Goal: Check status: Verify the current state of an ongoing process or item

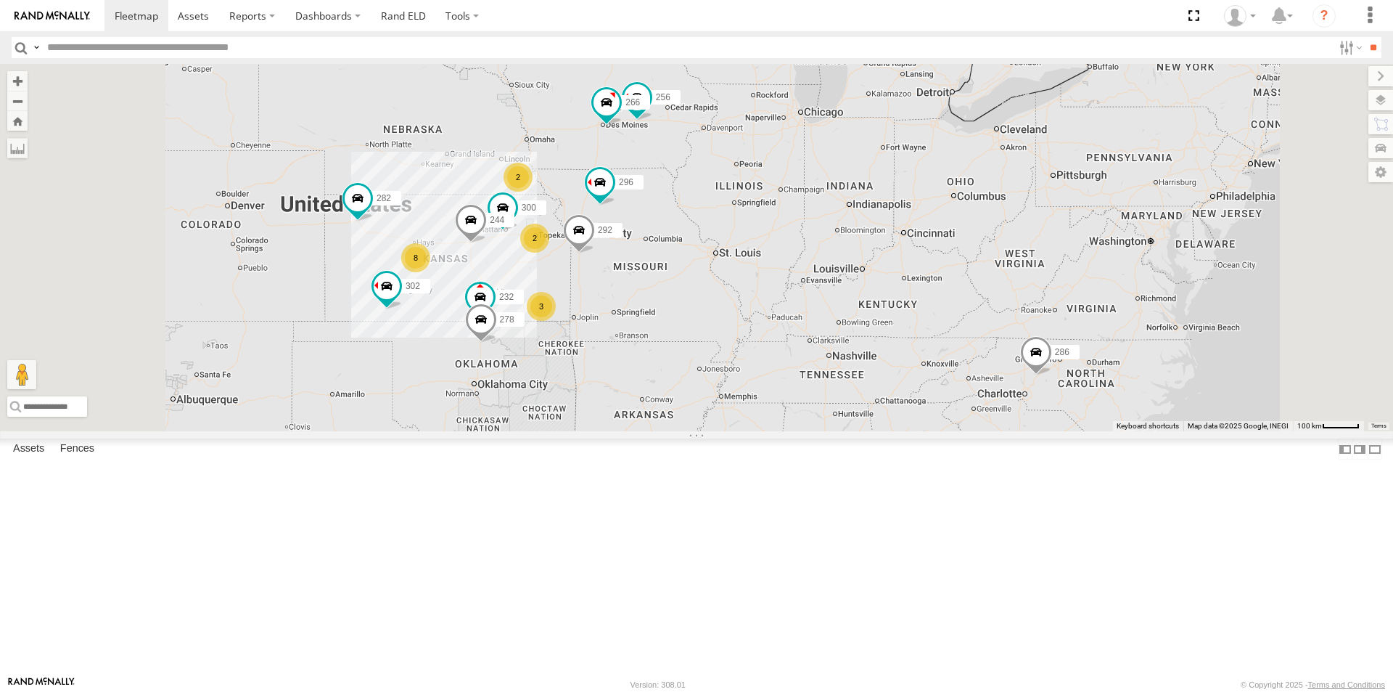
scroll to position [290, 0]
click at [0, 0] on div "272 All Assets" at bounding box center [0, 0] width 0 height 0
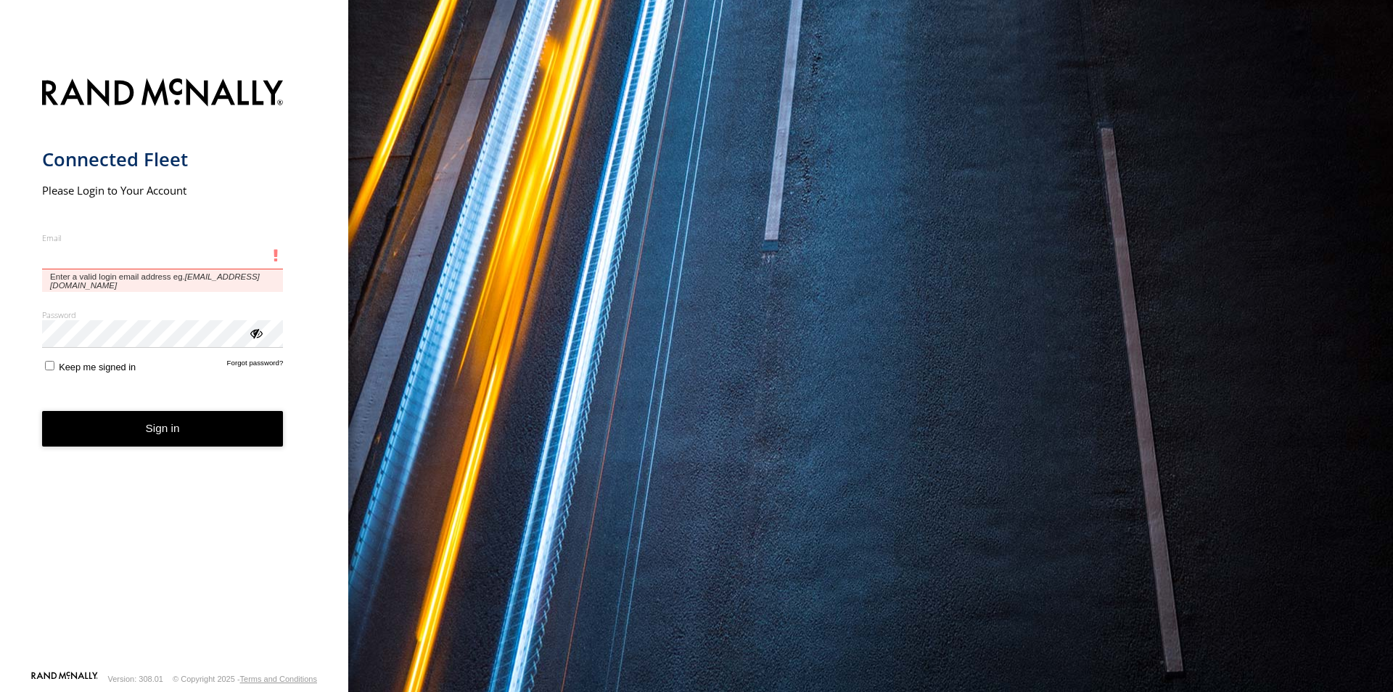
drag, startPoint x: 152, startPoint y: 263, endPoint x: 160, endPoint y: 270, distance: 10.8
click at [152, 263] on input "Email" at bounding box center [163, 256] width 242 height 26
type input "**********"
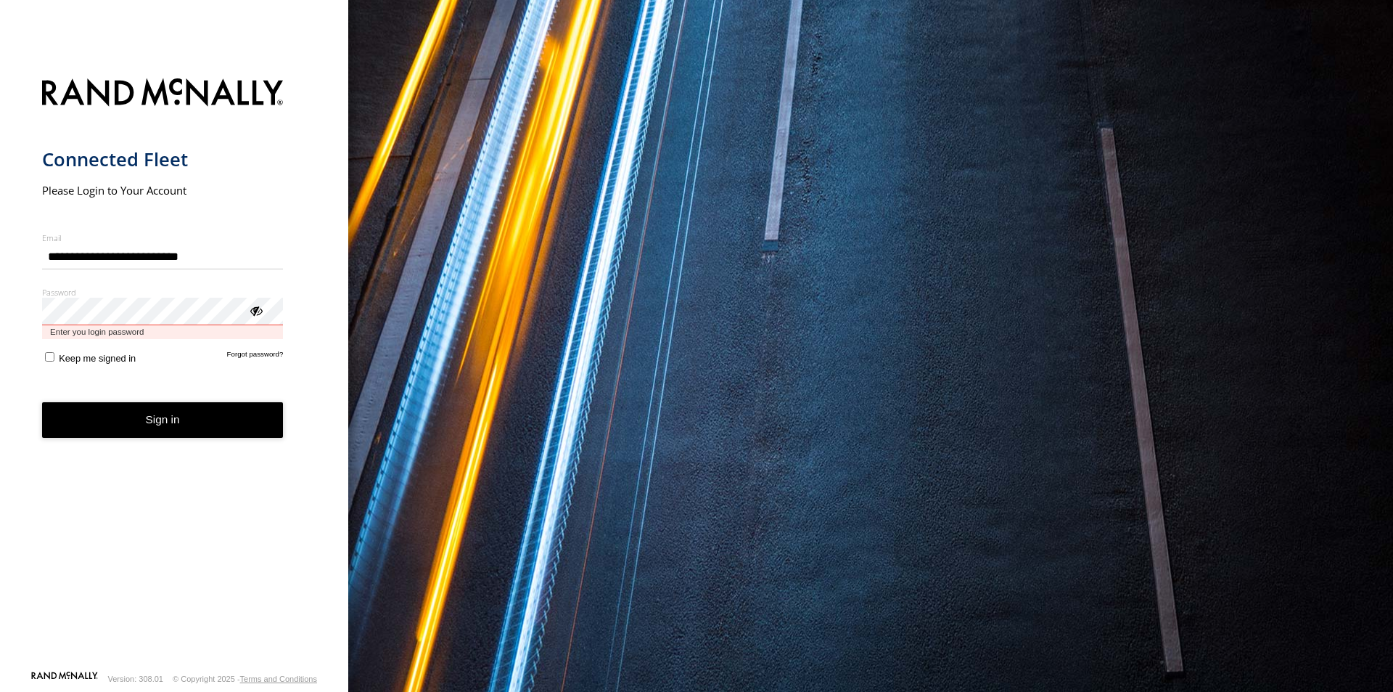
click at [42, 402] on button "Sign in" at bounding box center [163, 420] width 242 height 36
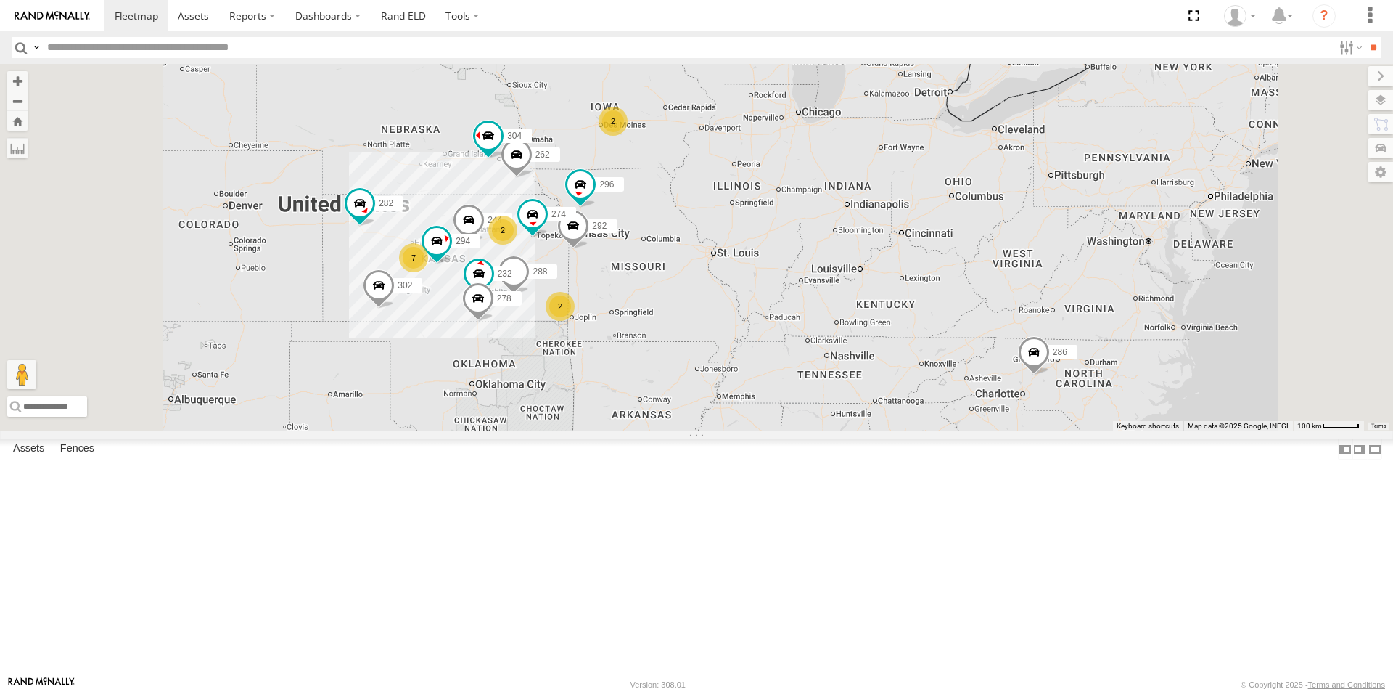
scroll to position [145, 0]
click at [0, 0] on div "All Assets" at bounding box center [0, 0] width 0 height 0
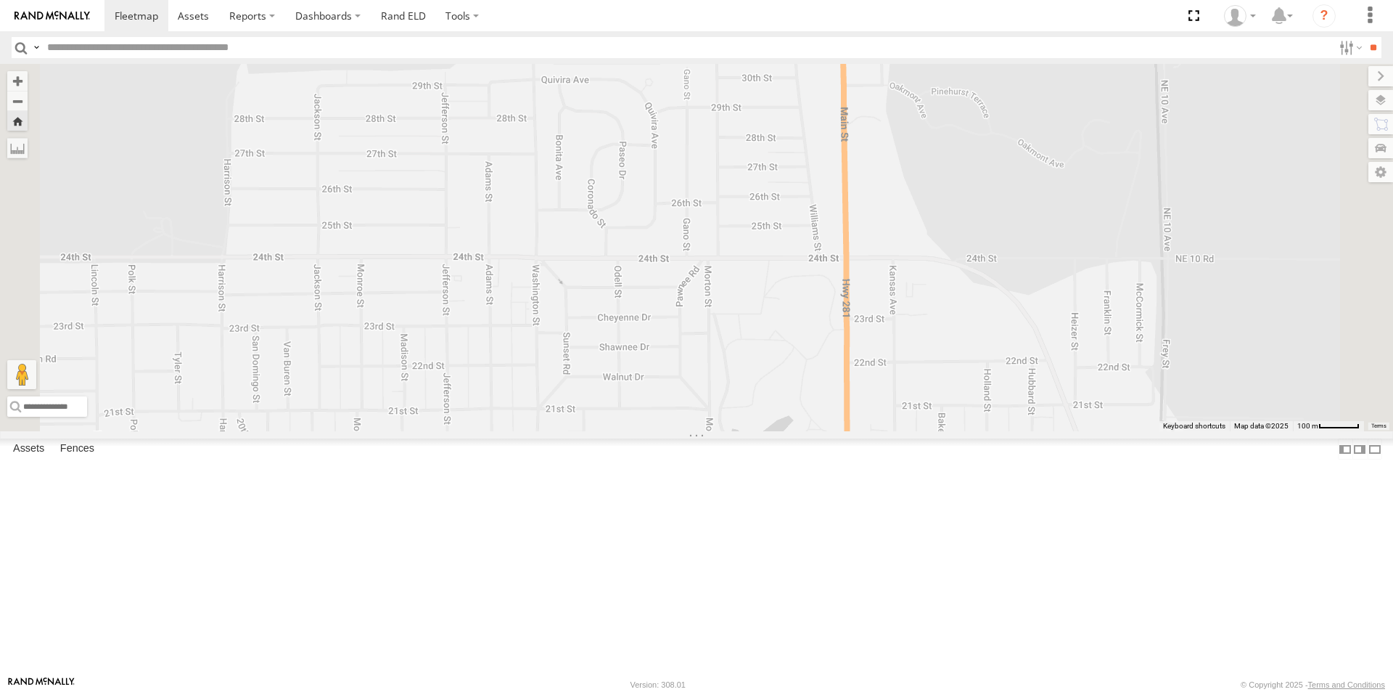
scroll to position [0, 0]
